Goal: Task Accomplishment & Management: Use online tool/utility

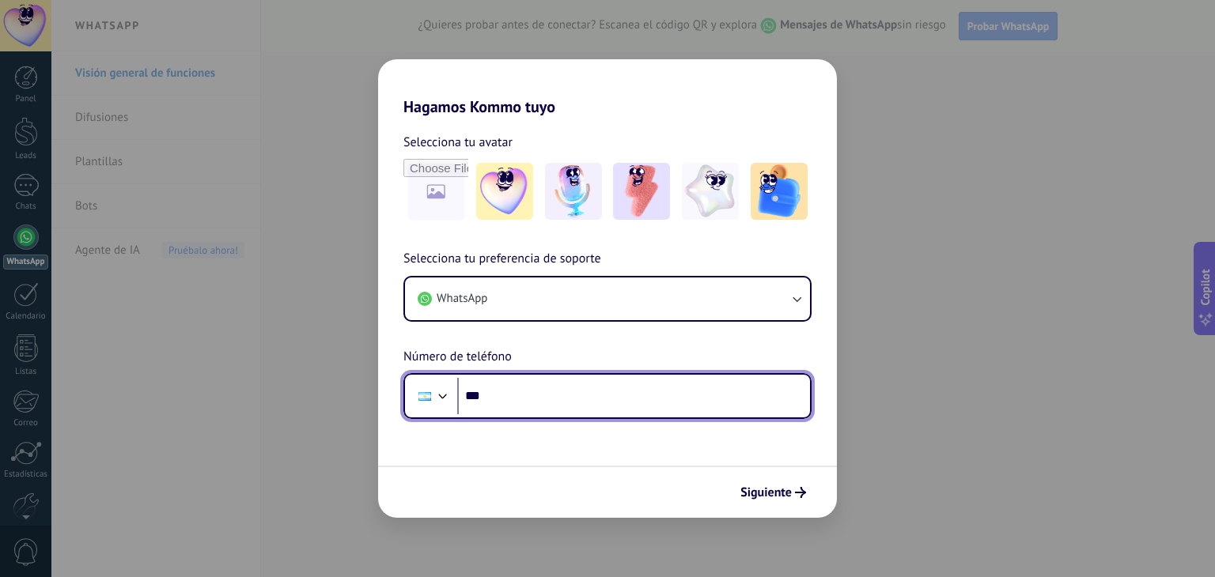
click at [502, 398] on input "***" at bounding box center [633, 396] width 353 height 36
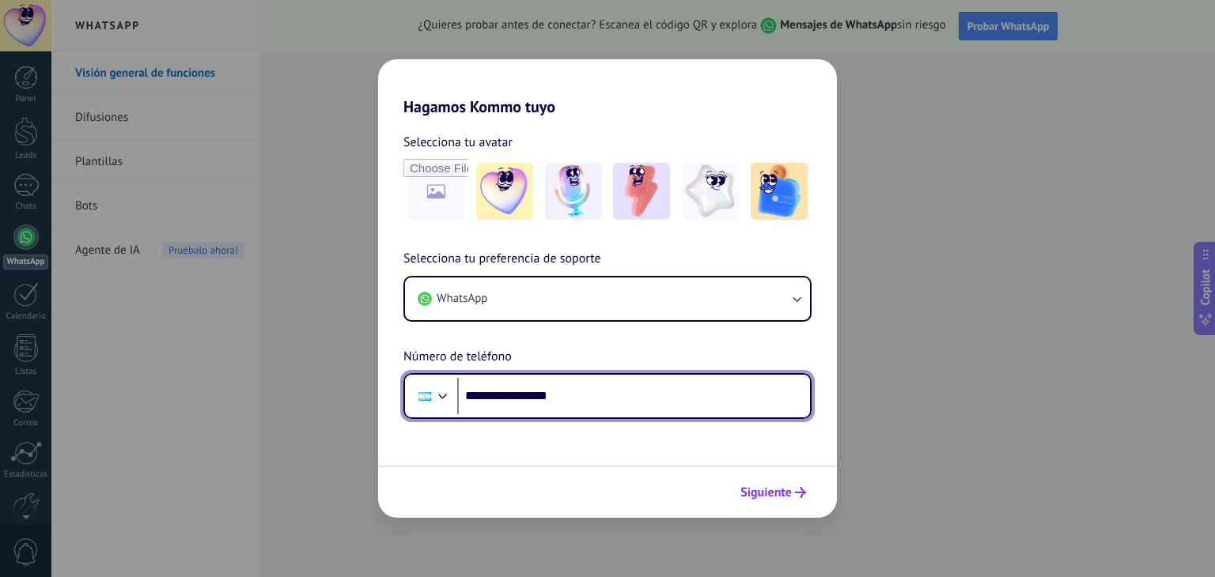
type input "**********"
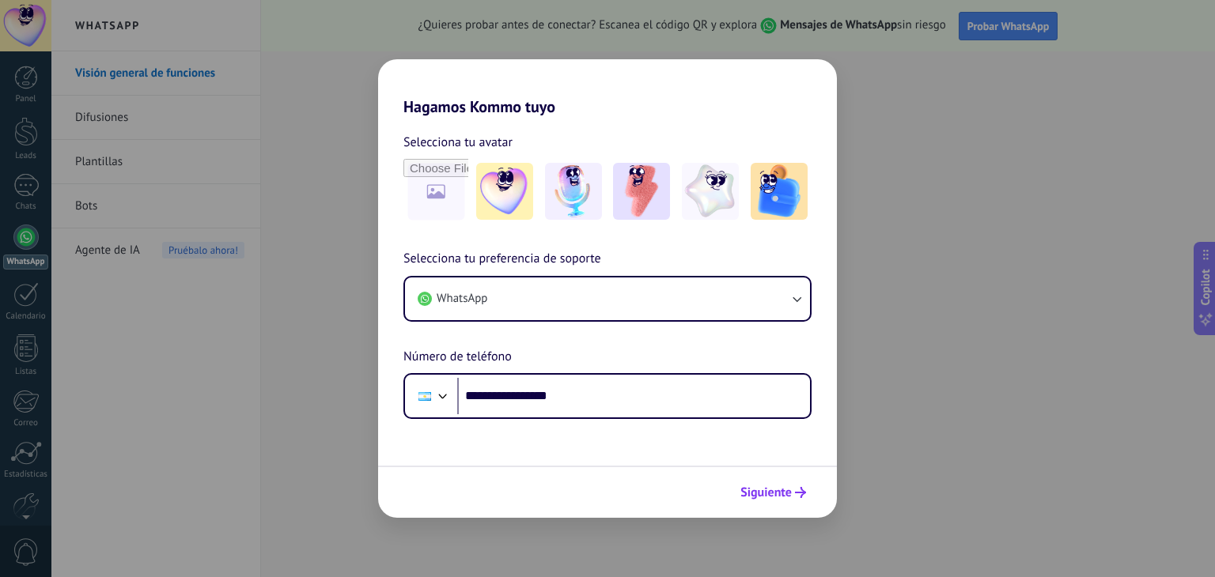
click at [782, 484] on button "Siguiente" at bounding box center [773, 492] width 80 height 27
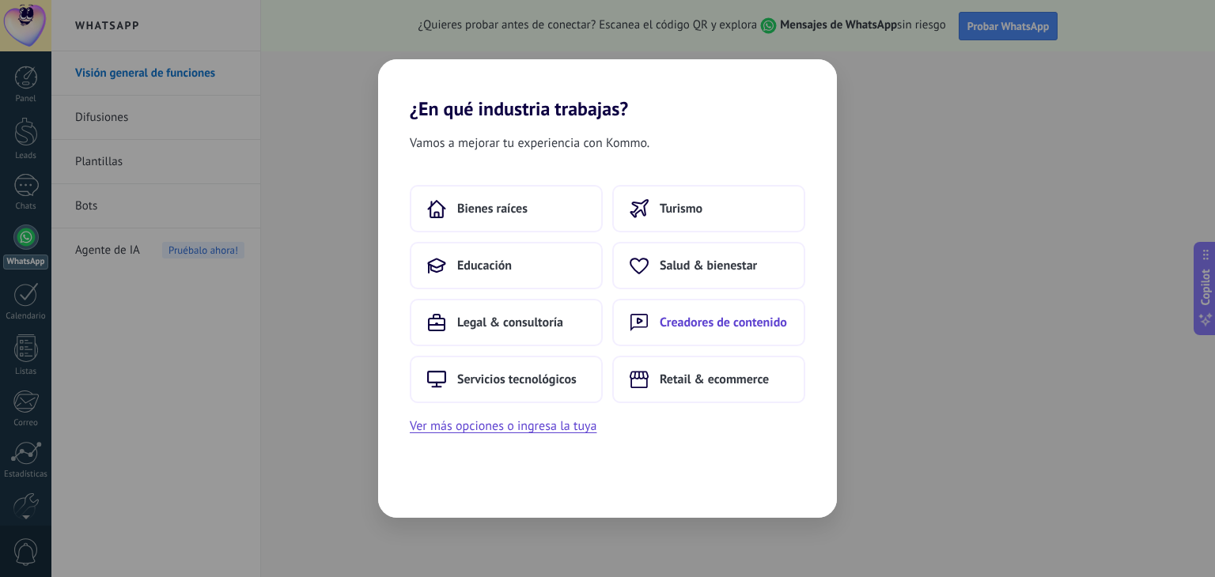
click at [744, 325] on span "Creadores de contenido" at bounding box center [723, 323] width 127 height 16
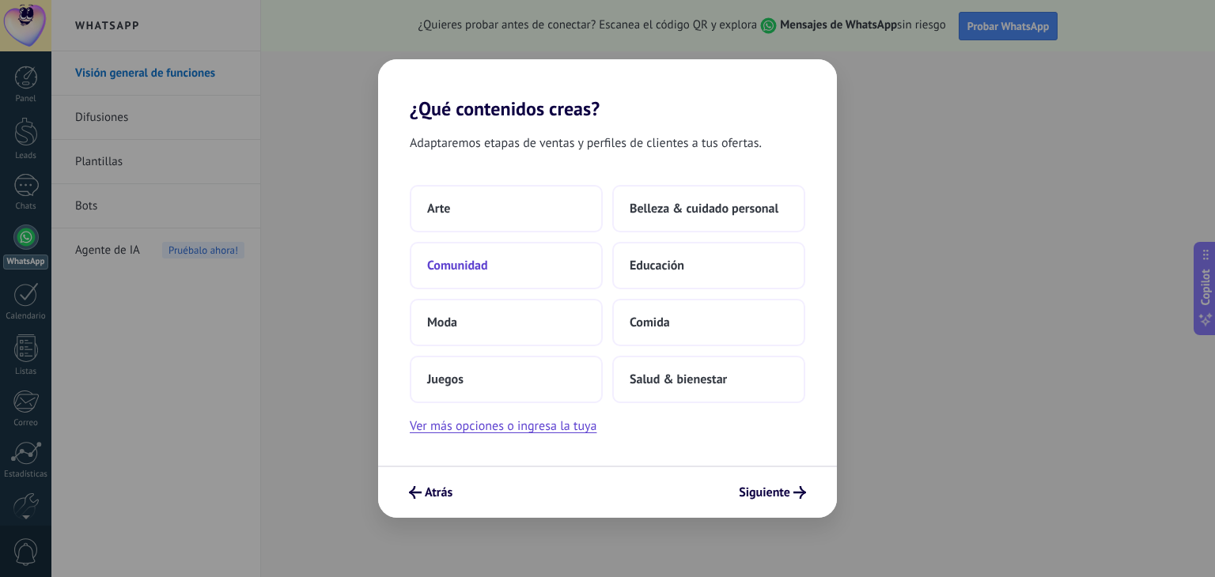
click at [546, 258] on button "Comunidad" at bounding box center [506, 265] width 193 height 47
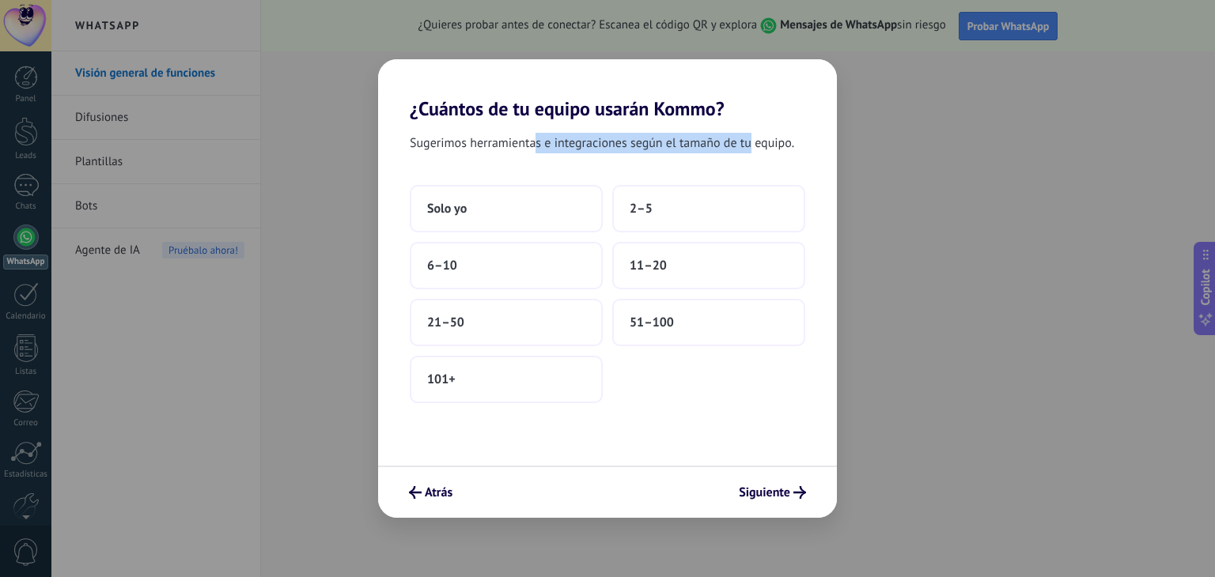
drag, startPoint x: 537, startPoint y: 150, endPoint x: 692, endPoint y: 171, distance: 156.5
click at [753, 150] on span "Sugerimos herramientas e integraciones según el tamaño de tu equipo." at bounding box center [602, 143] width 384 height 21
click at [678, 175] on div "Sugerimos herramientas e integraciones según el tamaño de tu equipo. Solo yo 2–…" at bounding box center [607, 293] width 459 height 346
click at [432, 483] on button "Atrás" at bounding box center [431, 492] width 58 height 27
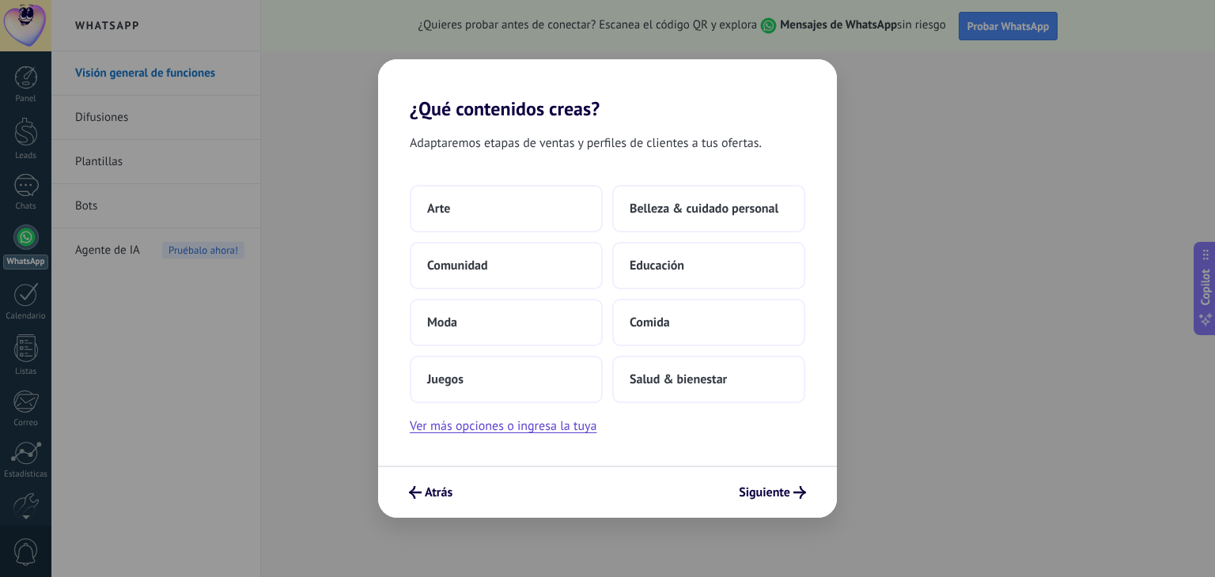
click at [431, 483] on button "Atrás" at bounding box center [431, 492] width 58 height 27
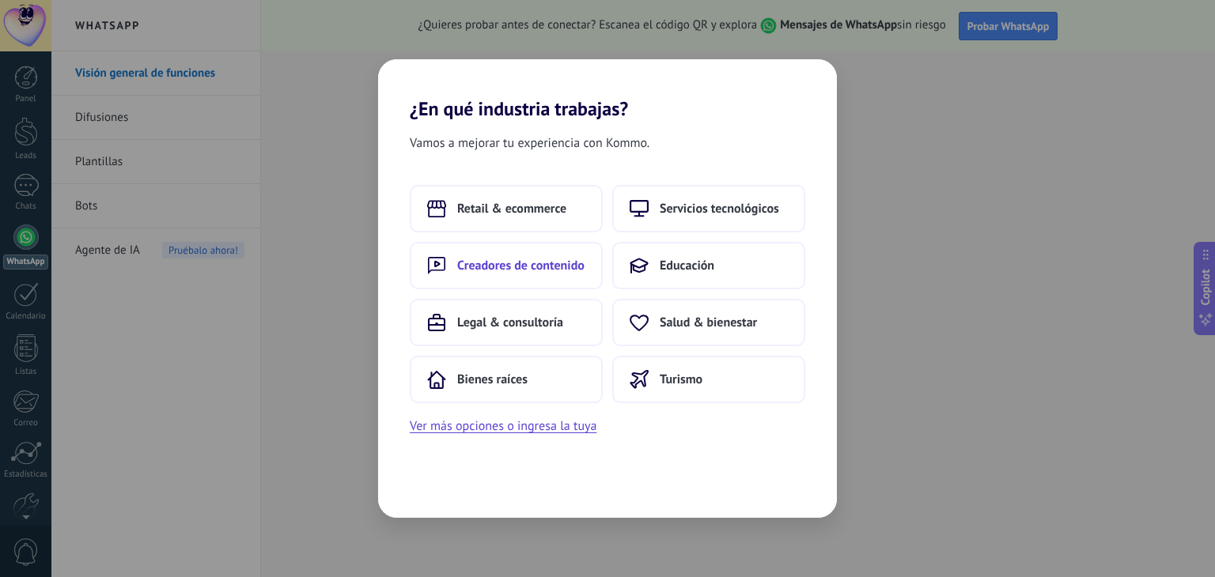
click at [547, 263] on span "Creadores de contenido" at bounding box center [520, 266] width 127 height 16
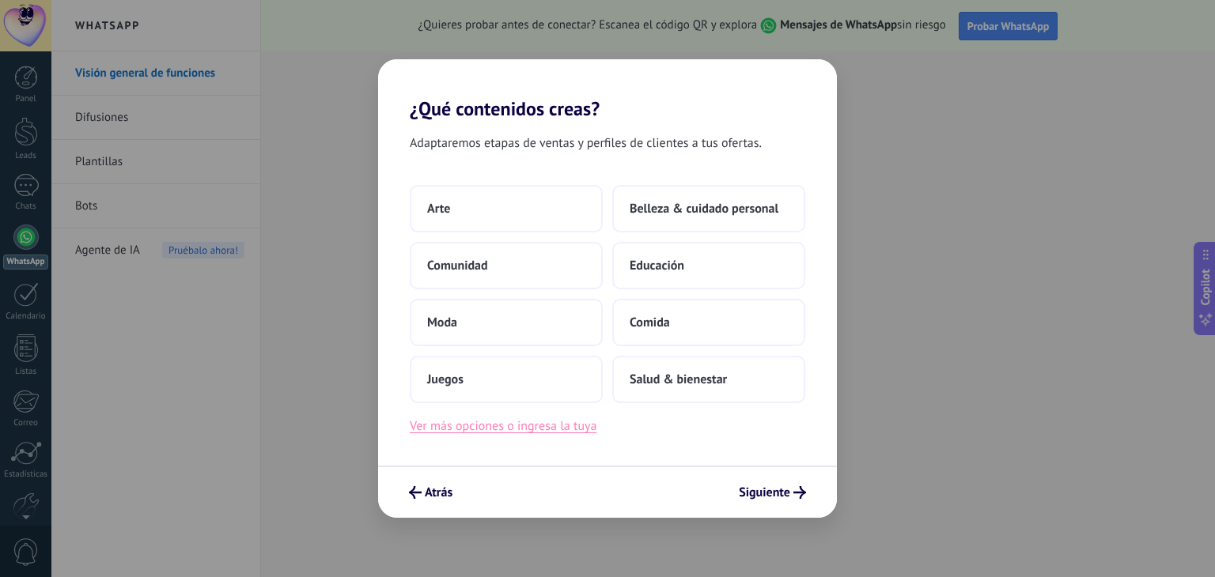
click at [580, 434] on button "Ver más opciones o ingresa la tuya" at bounding box center [503, 426] width 187 height 21
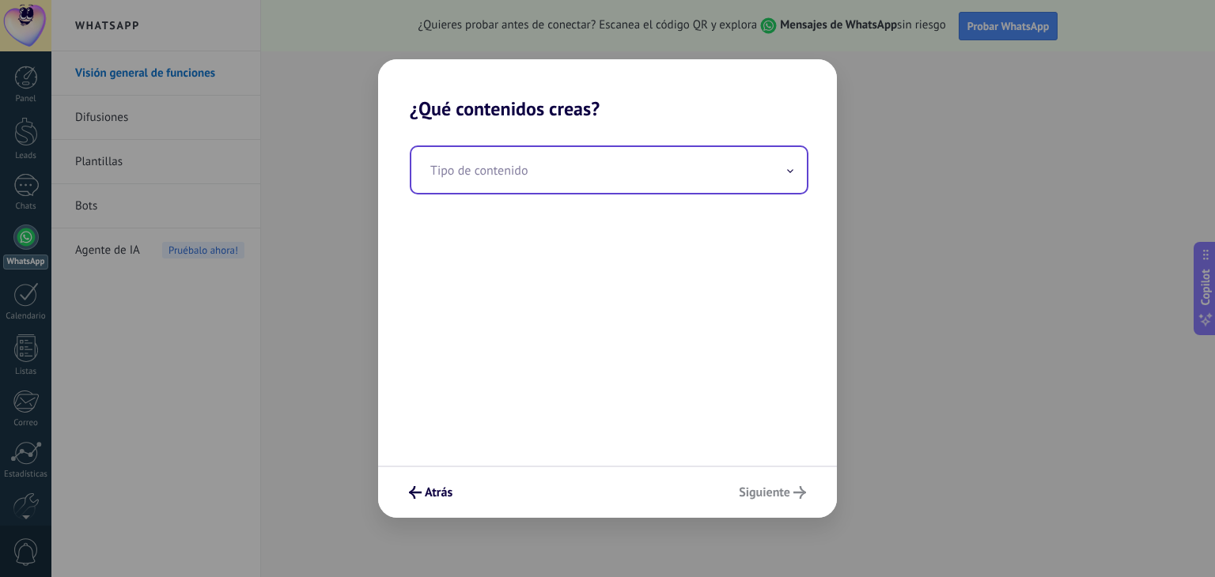
click at [468, 175] on input "text" at bounding box center [609, 170] width 396 height 46
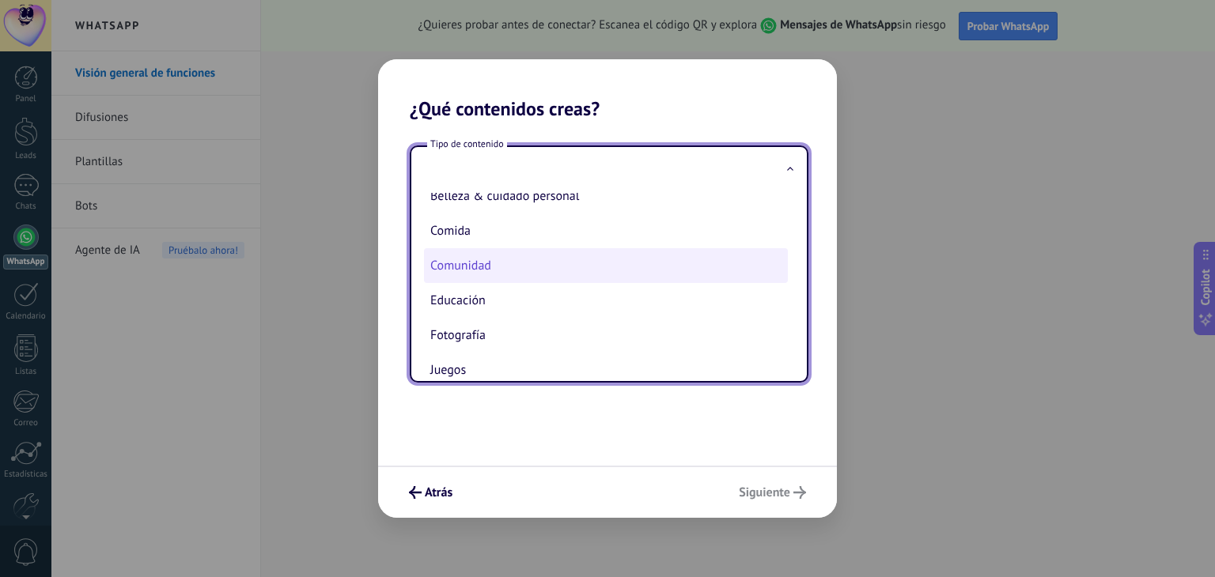
scroll to position [79, 0]
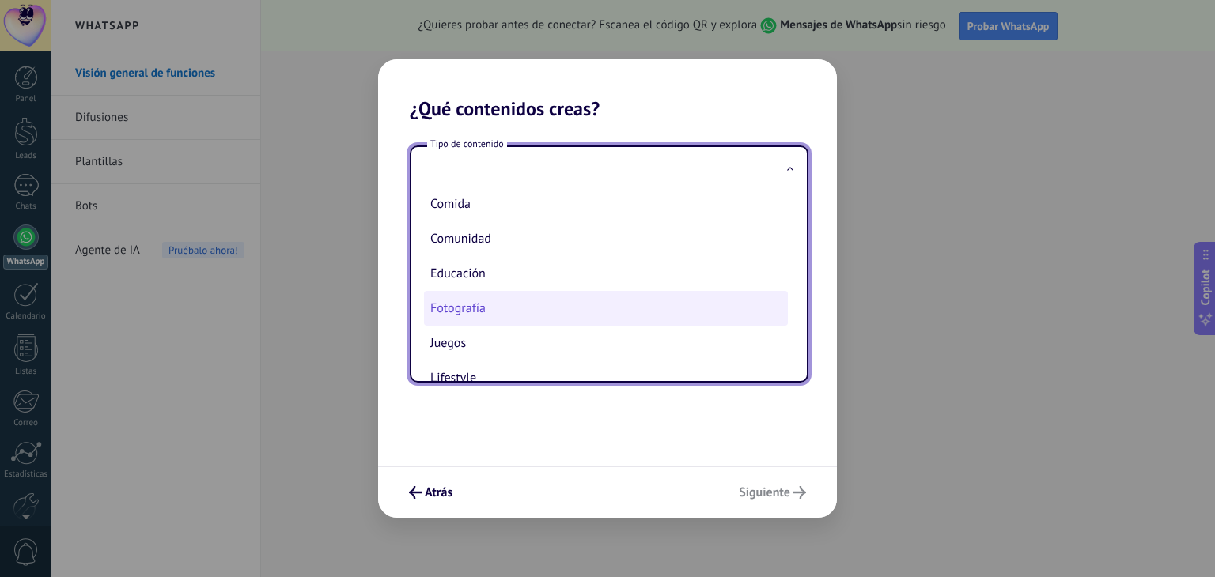
click at [524, 313] on li "Fotografía" at bounding box center [606, 308] width 364 height 35
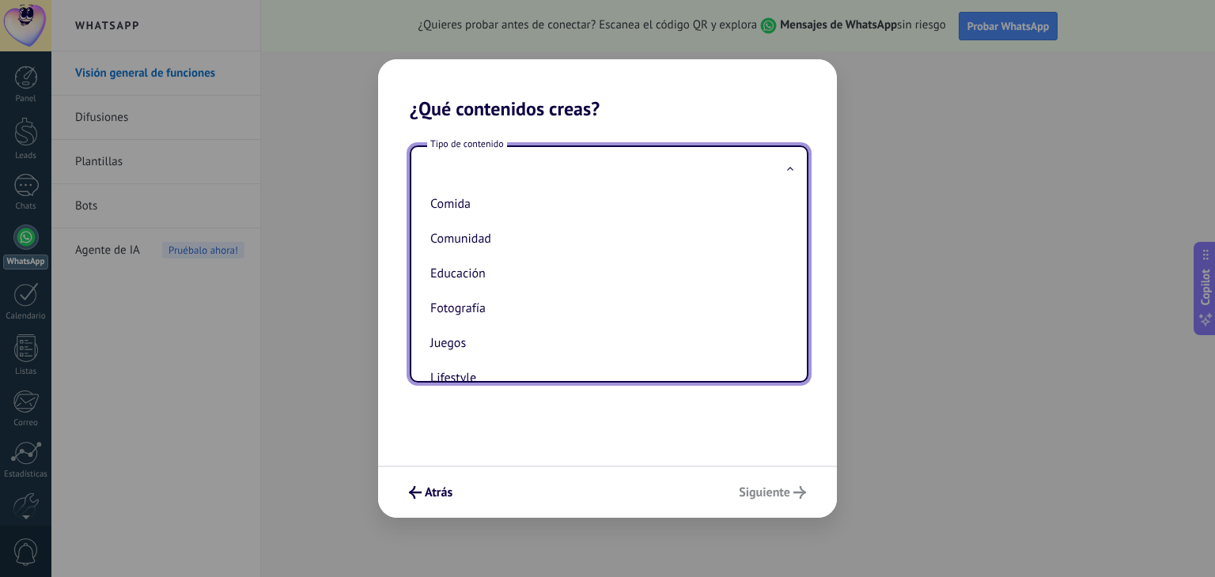
type input "**********"
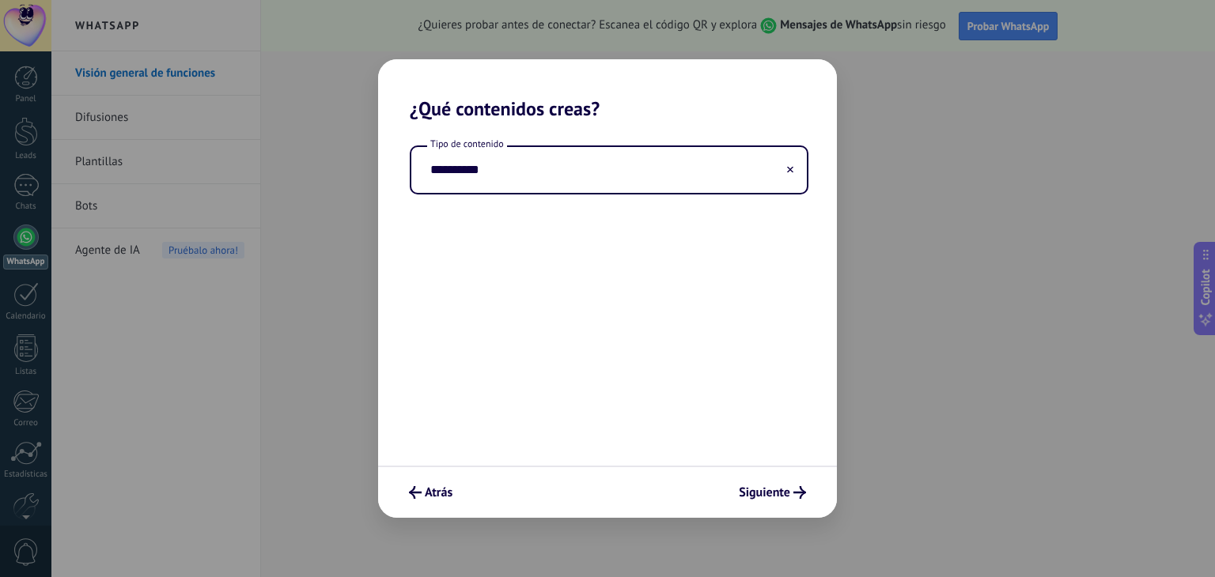
click at [772, 477] on div "Atrás Siguiente" at bounding box center [607, 492] width 459 height 52
click at [772, 487] on span "Siguiente" at bounding box center [764, 492] width 51 height 11
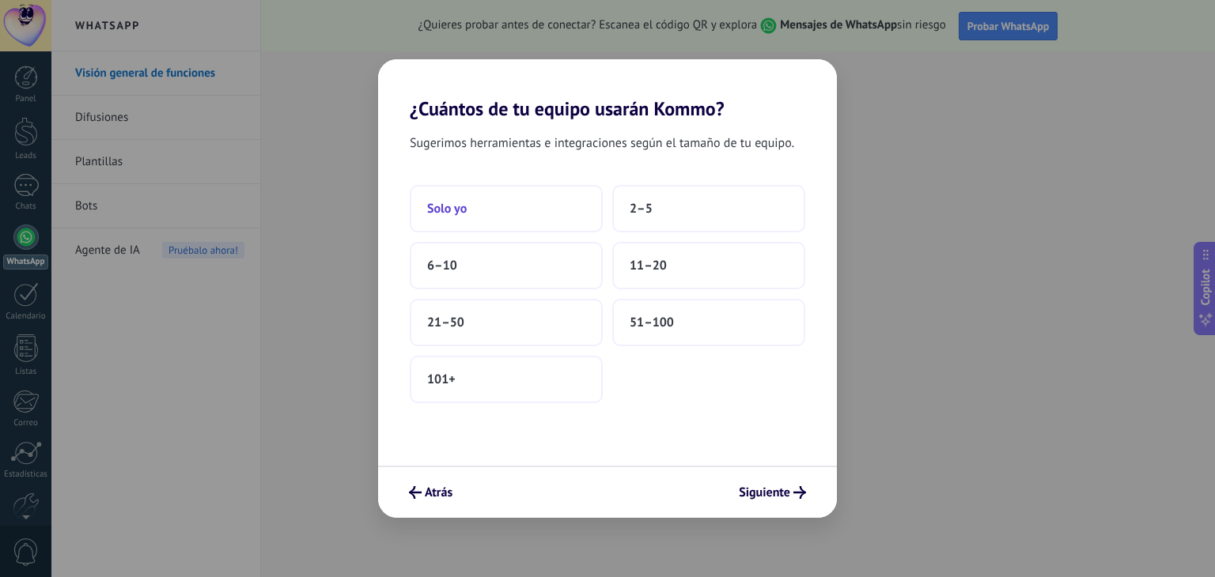
click at [478, 215] on button "Solo yo" at bounding box center [506, 208] width 193 height 47
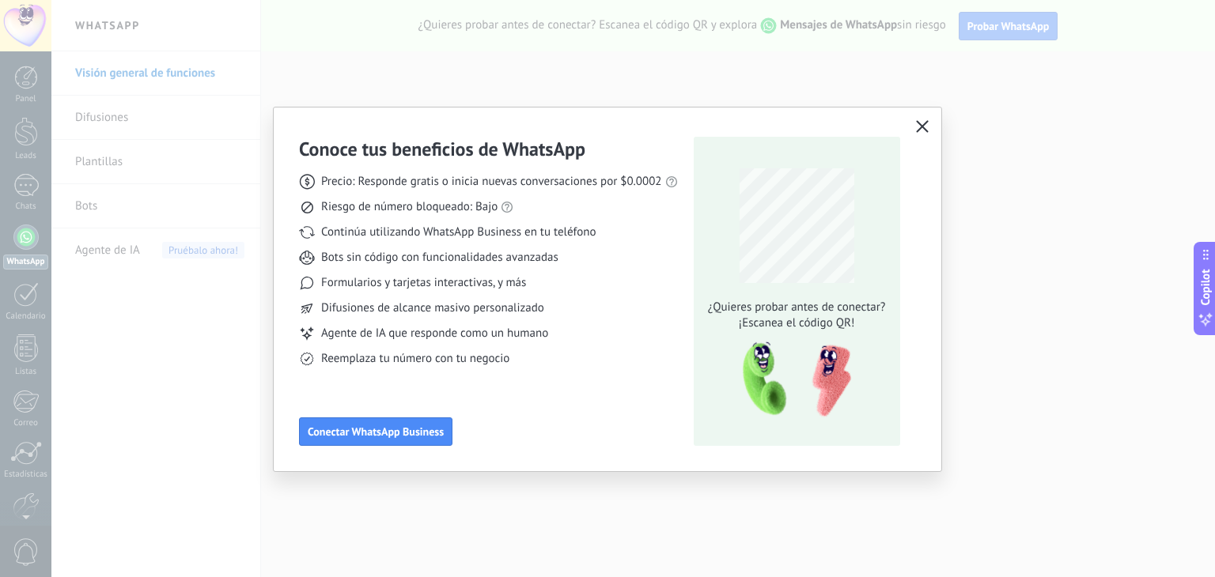
click at [921, 126] on use "button" at bounding box center [922, 126] width 12 height 12
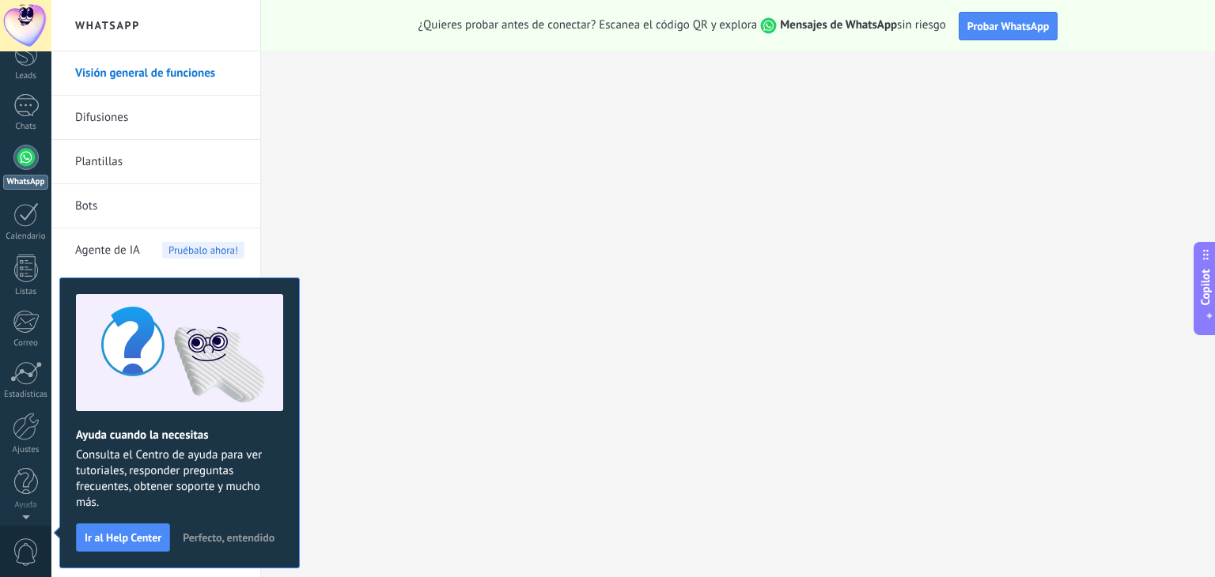
scroll to position [0, 0]
click at [24, 241] on div at bounding box center [25, 237] width 25 height 25
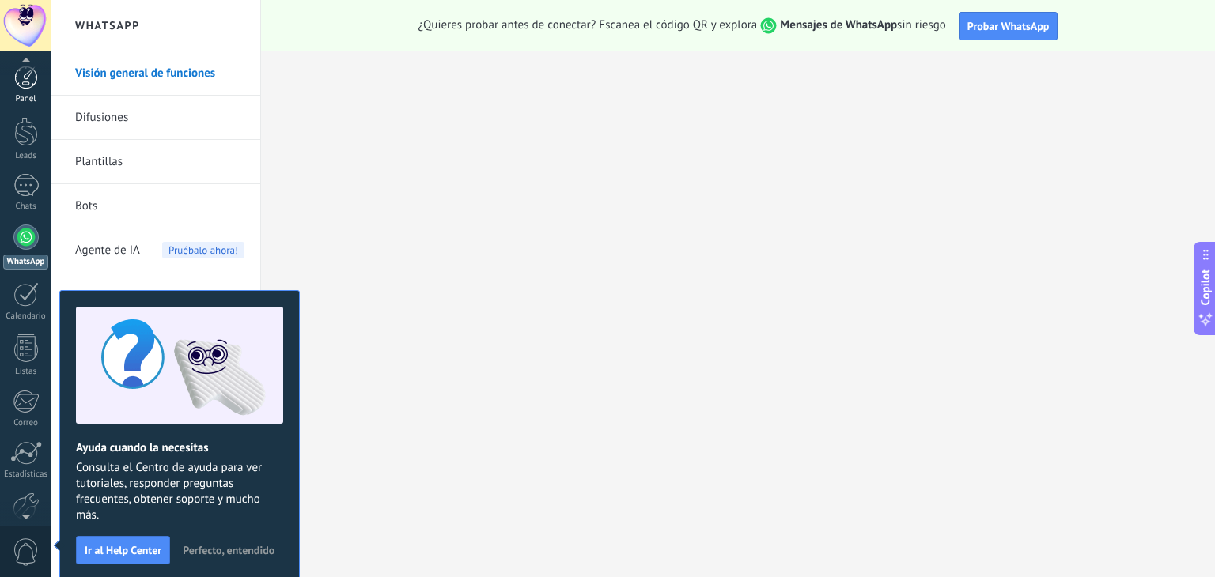
click at [17, 85] on div at bounding box center [26, 78] width 24 height 24
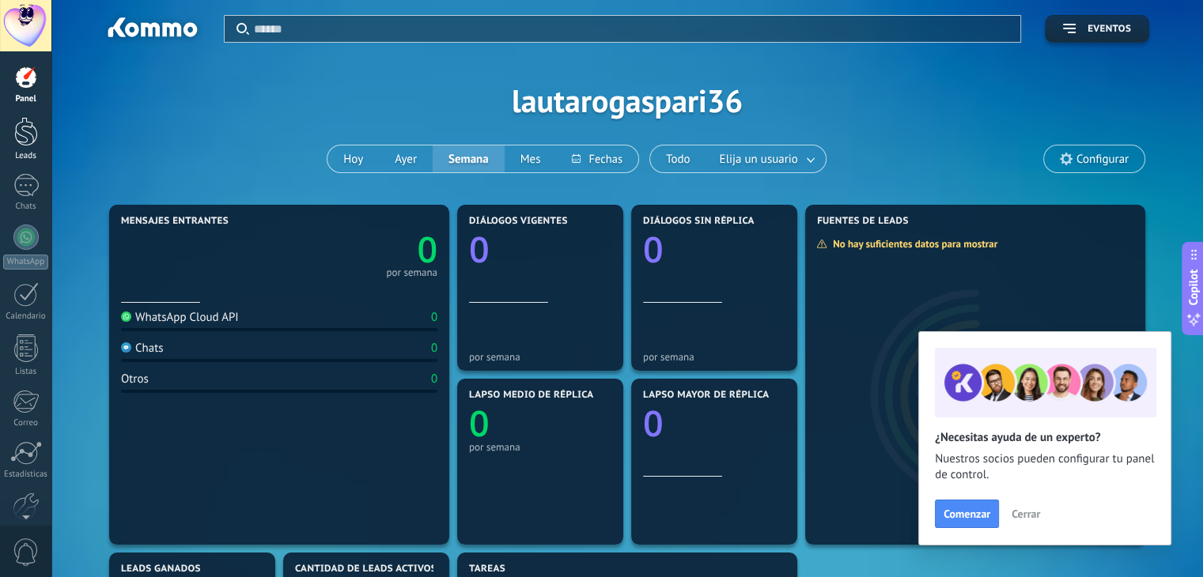
click at [25, 121] on div at bounding box center [26, 131] width 24 height 29
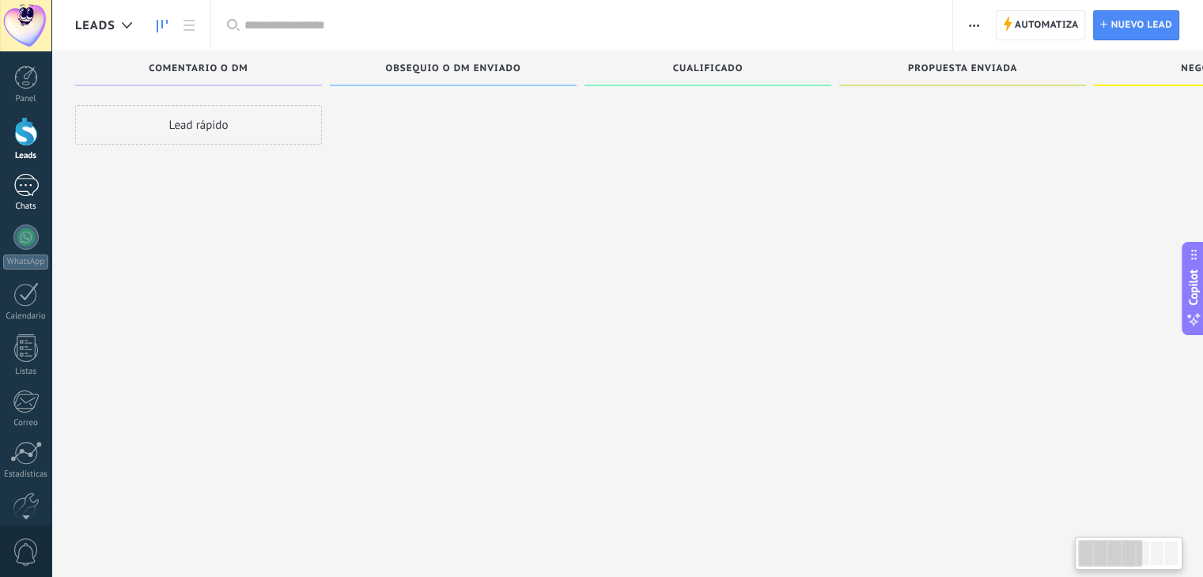
click at [33, 180] on div at bounding box center [25, 185] width 25 height 23
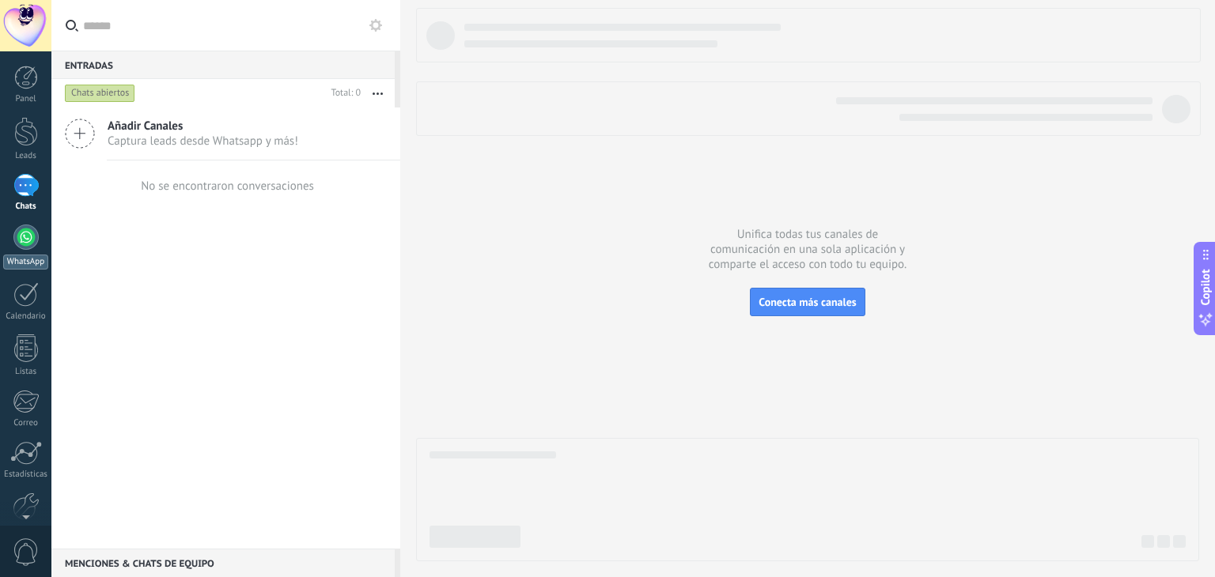
click at [18, 235] on div at bounding box center [25, 237] width 25 height 25
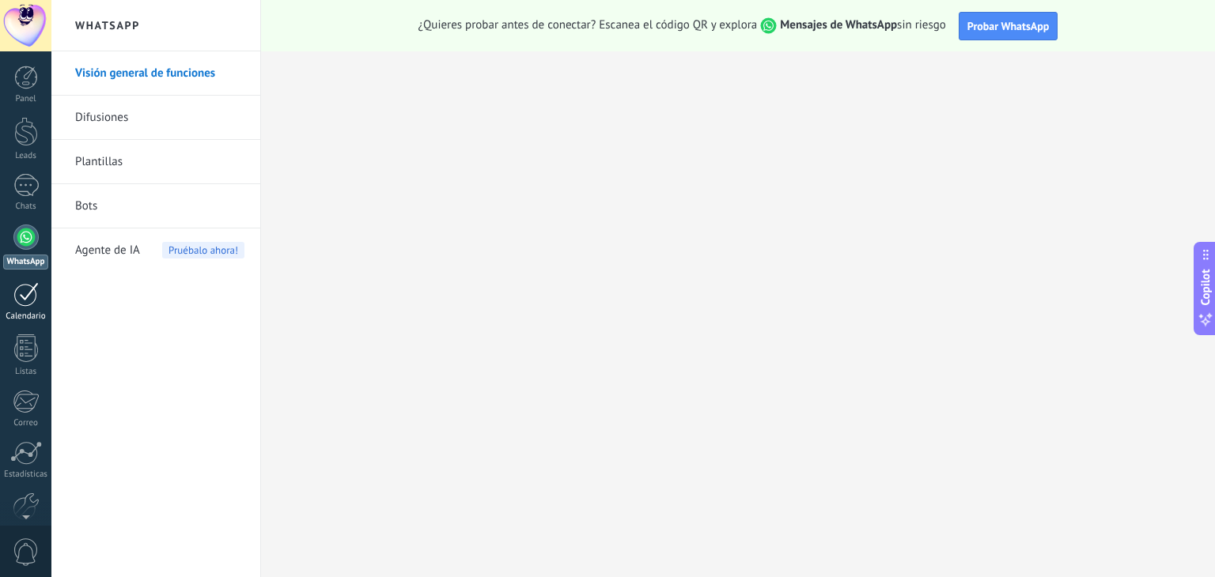
click at [25, 301] on div at bounding box center [25, 294] width 25 height 25
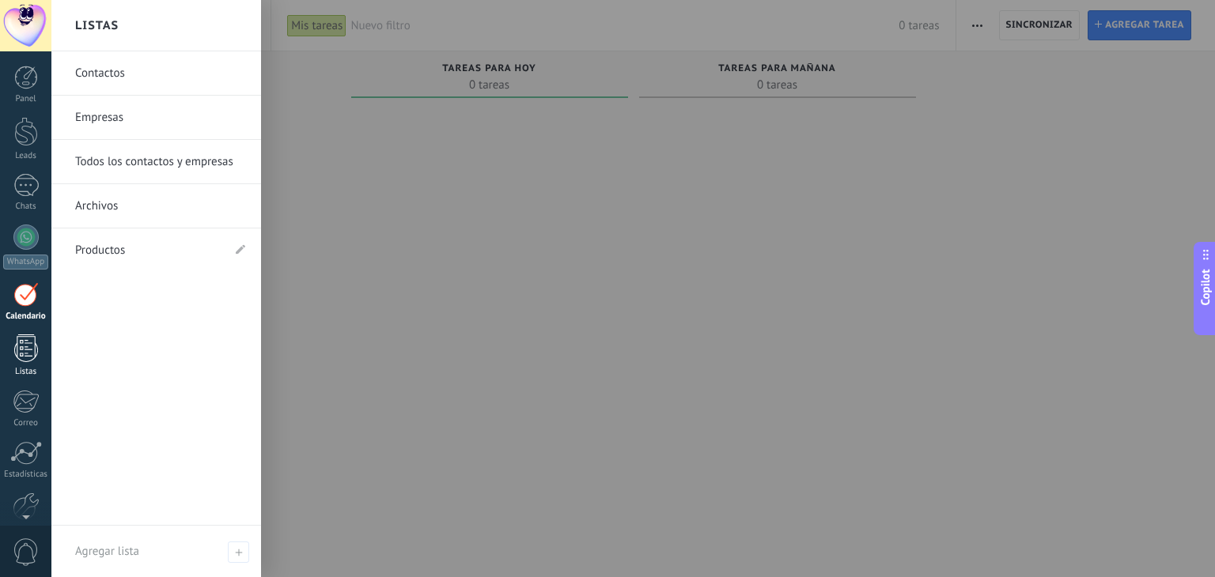
click at [25, 343] on div at bounding box center [26, 349] width 24 height 28
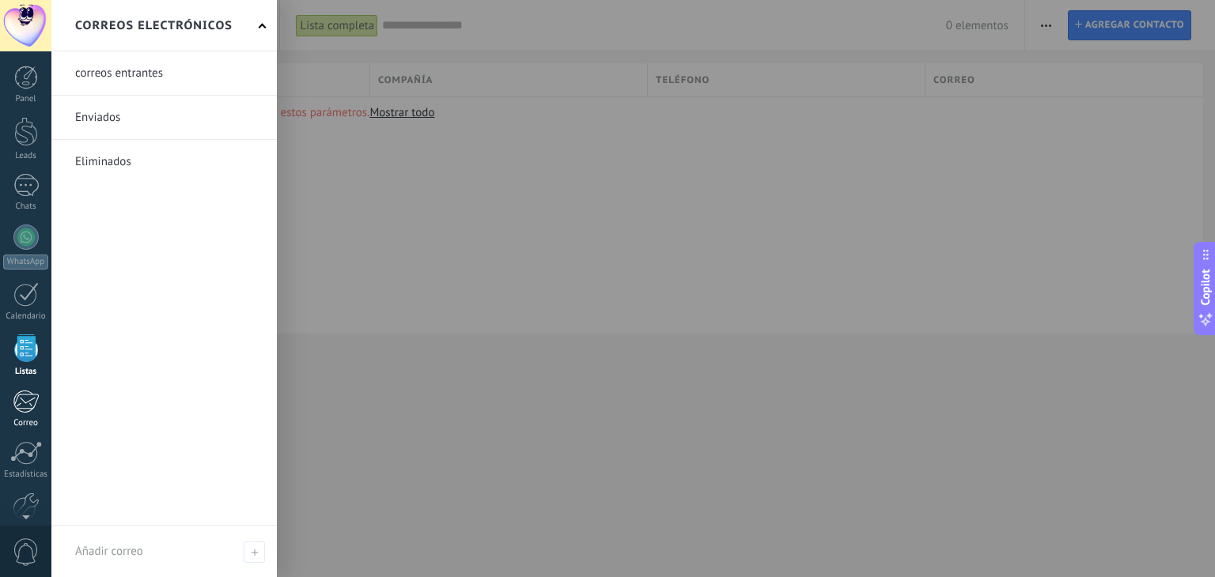
click at [25, 400] on div at bounding box center [26, 402] width 26 height 24
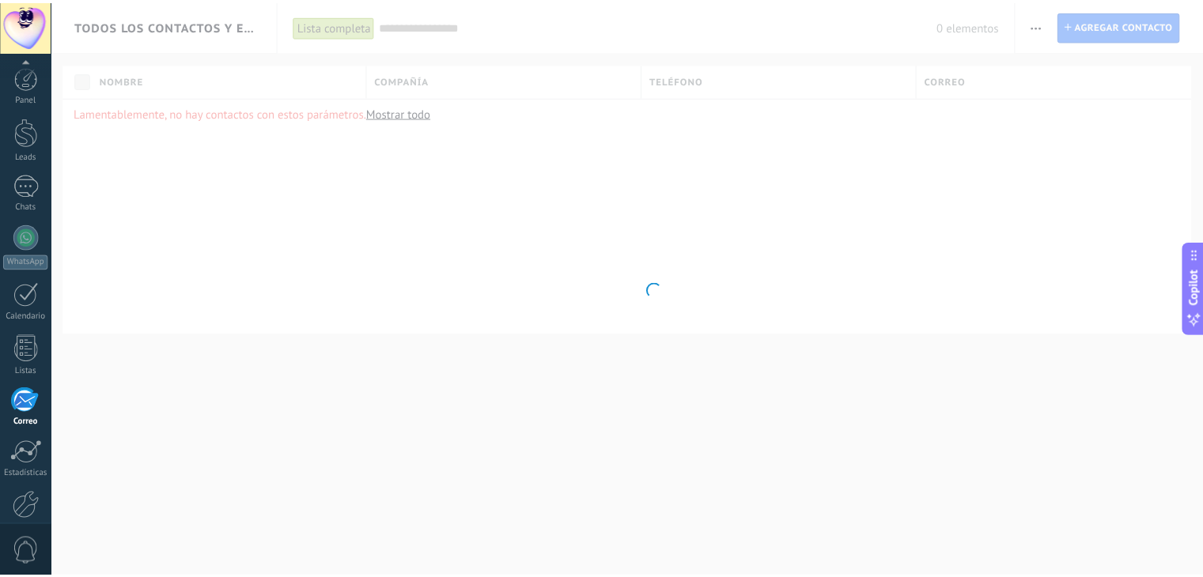
scroll to position [80, 0]
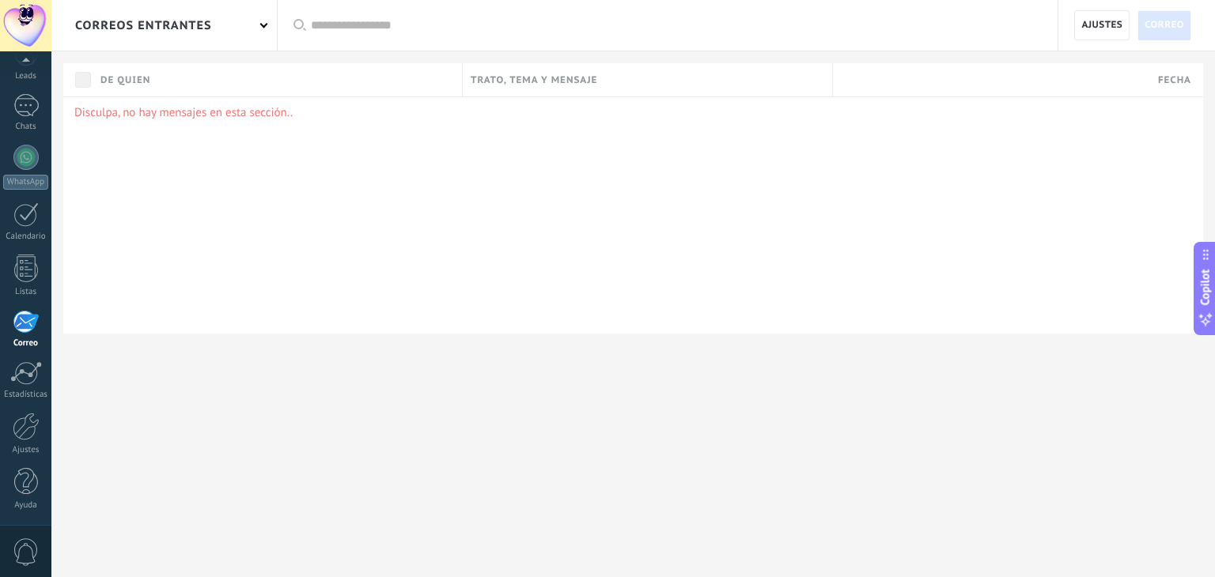
click at [25, 400] on div "Panel Leads Chats WhatsApp Clientes" at bounding box center [25, 256] width 51 height 541
click at [32, 433] on div at bounding box center [26, 427] width 27 height 28
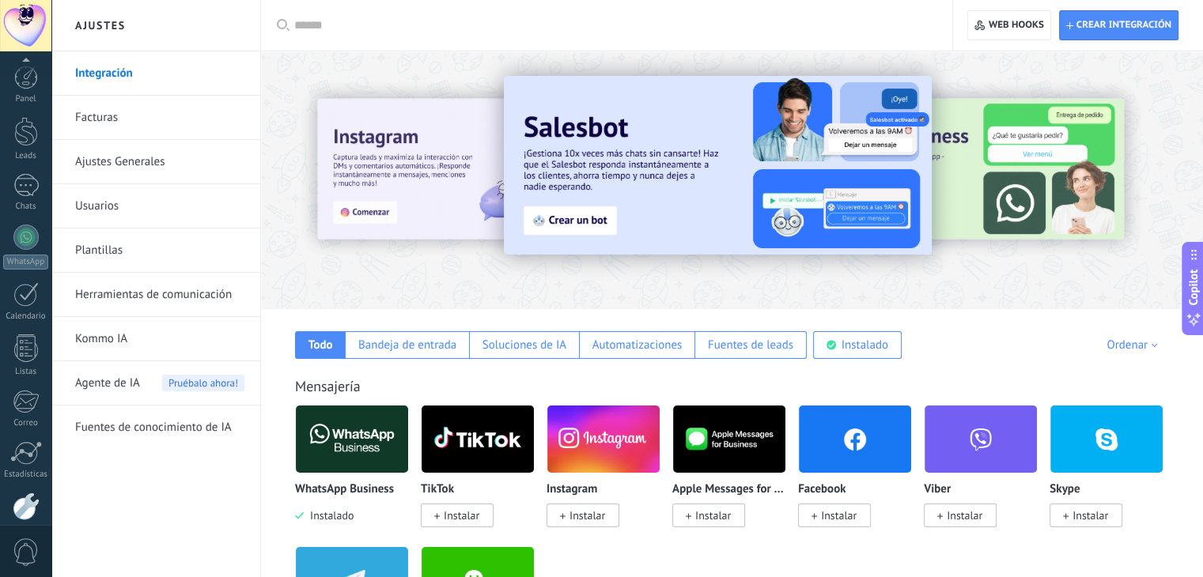
scroll to position [80, 0]
